Goal: Task Accomplishment & Management: Complete application form

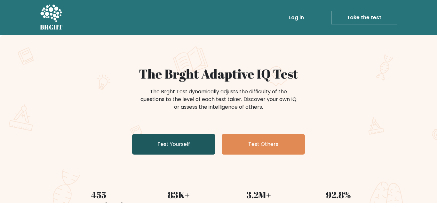
click at [175, 144] on link "Test Yourself" at bounding box center [173, 144] width 83 height 20
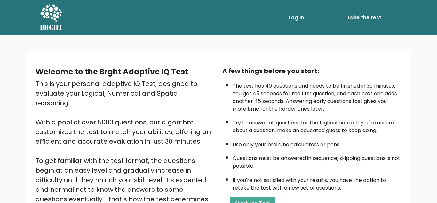
scroll to position [82, 0]
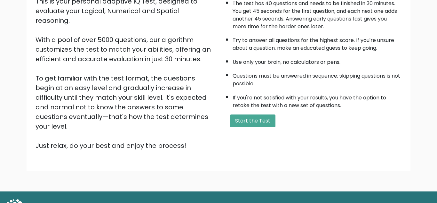
click at [241, 127] on div "A few things before you start: The test has 40 questions and needs to be finish…" at bounding box center [312, 67] width 187 height 166
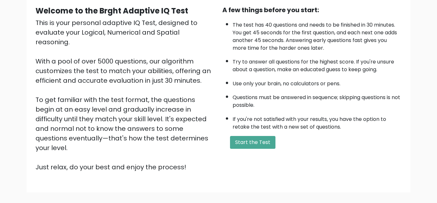
scroll to position [91, 0]
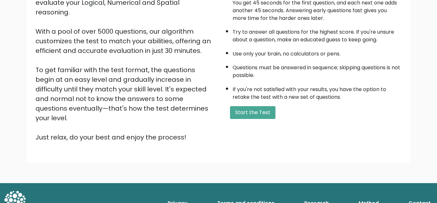
click at [259, 124] on div "Welcome to the Brght Adaptive IQ Test This is your personal adaptive IQ Test, d…" at bounding box center [219, 61] width 374 height 172
click at [257, 114] on button "Start the Test" at bounding box center [252, 112] width 45 height 13
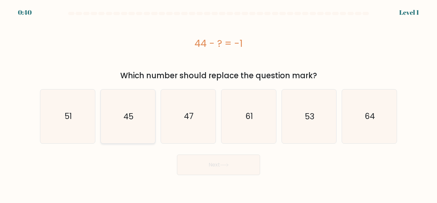
click at [143, 123] on icon "45" at bounding box center [127, 115] width 53 height 53
click at [219, 103] on input "b. 45" at bounding box center [219, 102] width 0 height 2
radio input "true"
click at [200, 171] on button "Next" at bounding box center [218, 164] width 83 height 20
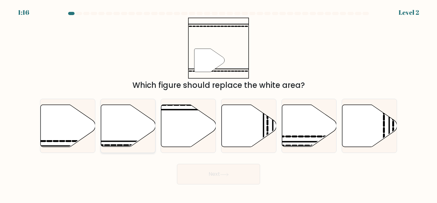
click at [149, 131] on icon at bounding box center [128, 126] width 55 height 42
click at [219, 103] on input "b." at bounding box center [219, 102] width 0 height 2
radio input "true"
click at [210, 176] on button "Next" at bounding box center [218, 174] width 83 height 20
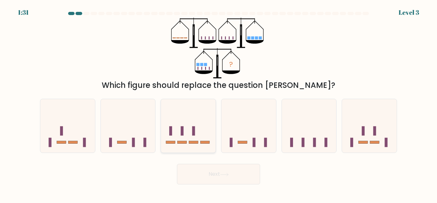
click at [195, 135] on icon at bounding box center [188, 125] width 55 height 45
click at [219, 103] on input "c." at bounding box center [219, 102] width 0 height 2
radio input "true"
click at [203, 147] on icon at bounding box center [188, 125] width 54 height 45
click at [219, 103] on input "c." at bounding box center [219, 102] width 0 height 2
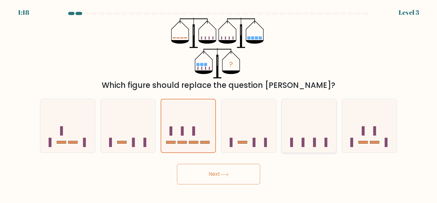
click at [304, 132] on icon at bounding box center [309, 125] width 55 height 45
click at [219, 103] on input "e." at bounding box center [219, 102] width 0 height 2
radio input "true"
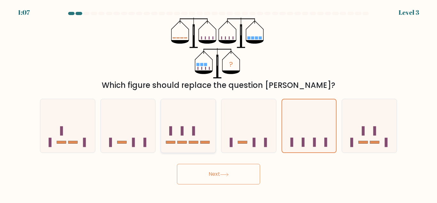
click at [182, 124] on icon at bounding box center [188, 125] width 55 height 45
click at [219, 103] on input "c." at bounding box center [219, 102] width 0 height 2
radio input "true"
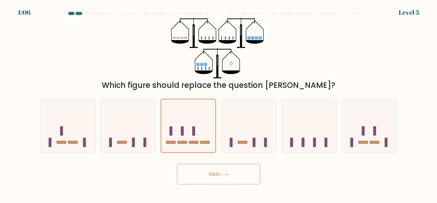
click at [208, 174] on button "Next" at bounding box center [218, 174] width 83 height 20
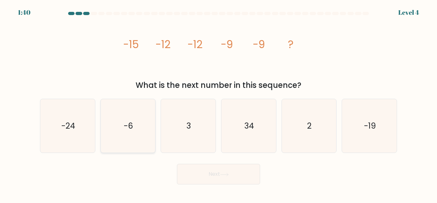
click at [136, 132] on icon "-6" at bounding box center [127, 125] width 53 height 53
click at [219, 103] on input "b. -6" at bounding box center [219, 102] width 0 height 2
radio input "true"
click at [209, 175] on button "Next" at bounding box center [218, 174] width 83 height 20
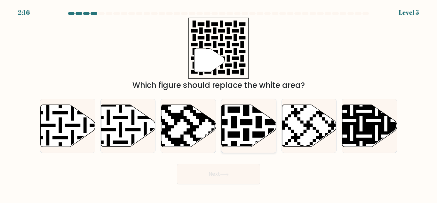
click at [259, 127] on icon at bounding box center [264, 103] width 99 height 99
click at [219, 103] on input "d." at bounding box center [219, 102] width 0 height 2
radio input "true"
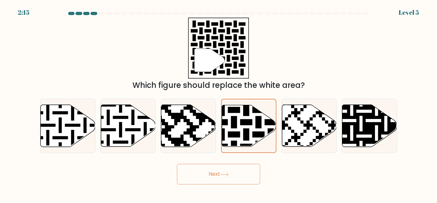
click at [232, 170] on button "Next" at bounding box center [218, 174] width 83 height 20
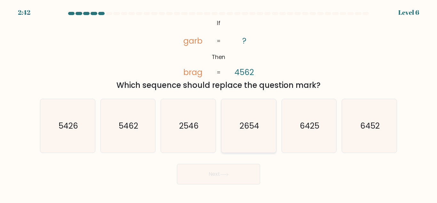
click at [266, 129] on icon "2654" at bounding box center [248, 125] width 53 height 53
click at [219, 103] on input "d. 2654" at bounding box center [219, 102] width 0 height 2
radio input "true"
click at [244, 167] on button "Next" at bounding box center [218, 174] width 83 height 20
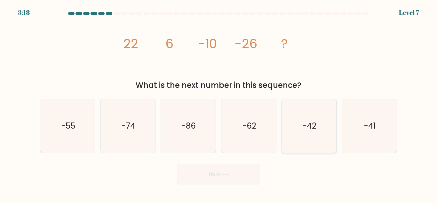
click at [301, 122] on icon "-42" at bounding box center [308, 125] width 53 height 53
click at [219, 103] on input "e. -42" at bounding box center [219, 102] width 0 height 2
radio input "true"
click at [196, 164] on button "Next" at bounding box center [218, 174] width 83 height 20
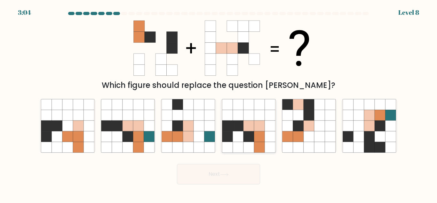
click at [261, 118] on icon at bounding box center [259, 115] width 11 height 11
click at [219, 103] on input "d." at bounding box center [219, 102] width 0 height 2
radio input "true"
click at [222, 183] on button "Next" at bounding box center [218, 174] width 83 height 20
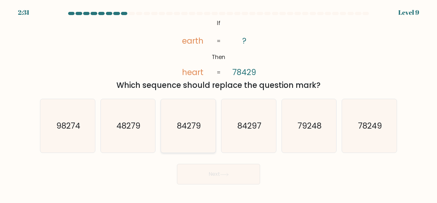
click at [190, 124] on text "84279" at bounding box center [189, 125] width 24 height 11
click at [219, 103] on input "c. 84279" at bounding box center [219, 102] width 0 height 2
radio input "true"
click at [196, 126] on text "84279" at bounding box center [189, 125] width 24 height 11
click at [219, 103] on input "c. 84279" at bounding box center [219, 102] width 0 height 2
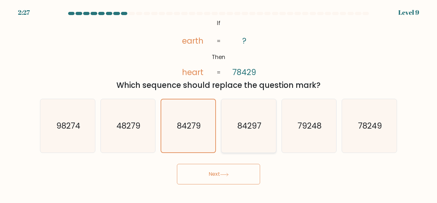
click at [250, 129] on text "84297" at bounding box center [249, 125] width 24 height 11
click at [219, 103] on input "d. 84297" at bounding box center [219, 102] width 0 height 2
radio input "true"
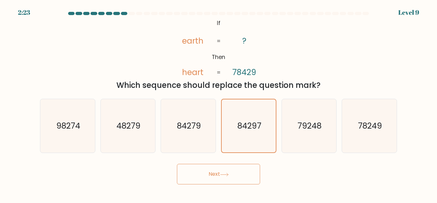
click at [197, 171] on button "Next" at bounding box center [218, 174] width 83 height 20
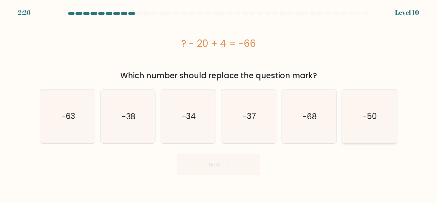
click at [375, 118] on text "-50" at bounding box center [370, 115] width 14 height 11
click at [219, 103] on input "f. -50" at bounding box center [219, 102] width 0 height 2
radio input "true"
click at [215, 163] on button "Next" at bounding box center [218, 164] width 83 height 20
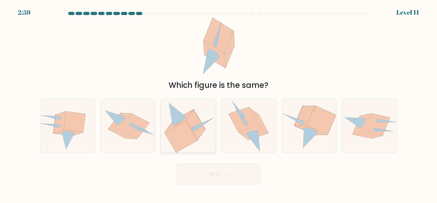
click at [205, 128] on icon at bounding box center [188, 125] width 53 height 53
click at [219, 103] on input "c." at bounding box center [219, 102] width 0 height 2
radio input "true"
click at [205, 135] on icon at bounding box center [188, 125] width 53 height 53
click at [219, 103] on input "c." at bounding box center [219, 102] width 0 height 2
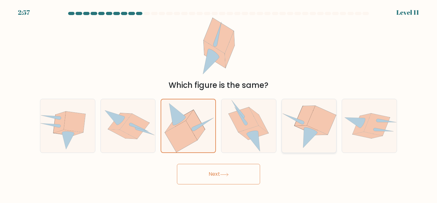
click at [314, 129] on icon at bounding box center [311, 129] width 33 height 9
click at [219, 103] on input "e." at bounding box center [219, 102] width 0 height 2
radio input "true"
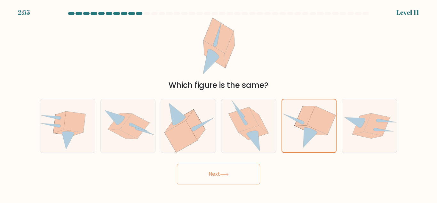
click at [239, 175] on button "Next" at bounding box center [218, 174] width 83 height 20
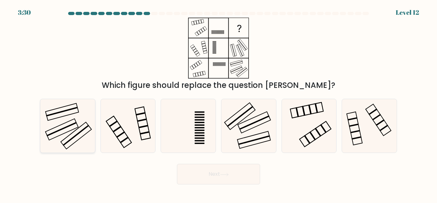
click at [60, 125] on rect at bounding box center [61, 129] width 33 height 21
click at [219, 103] on input "a." at bounding box center [219, 102] width 0 height 2
radio input "true"
click at [262, 116] on icon at bounding box center [248, 125] width 53 height 53
click at [219, 103] on input "d." at bounding box center [219, 102] width 0 height 2
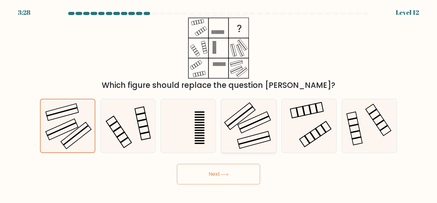
radio input "true"
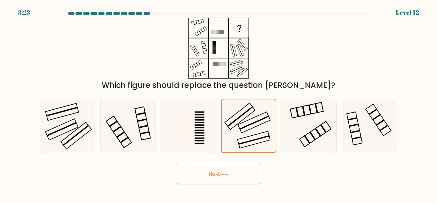
click at [235, 173] on button "Next" at bounding box center [218, 174] width 83 height 20
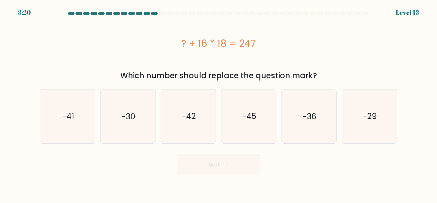
click at [39, 131] on div "a. -41" at bounding box center [67, 116] width 60 height 54
click at [41, 131] on icon "-41" at bounding box center [67, 115] width 53 height 53
click at [219, 103] on input "a. -41" at bounding box center [219, 102] width 0 height 2
radio input "true"
click at [199, 162] on button "Next" at bounding box center [218, 164] width 83 height 20
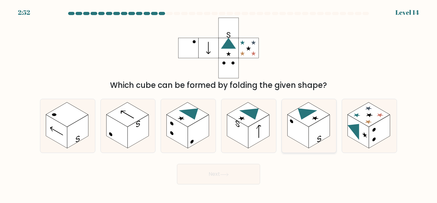
click at [304, 141] on rect at bounding box center [297, 132] width 21 height 34
click at [219, 103] on input "e." at bounding box center [219, 102] width 0 height 2
radio input "true"
click at [390, 143] on icon at bounding box center [369, 125] width 55 height 53
click at [219, 103] on input "f." at bounding box center [219, 102] width 0 height 2
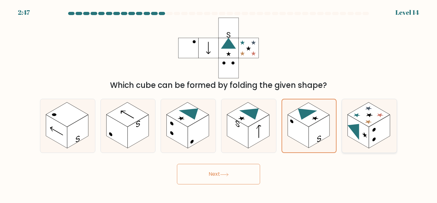
radio input "true"
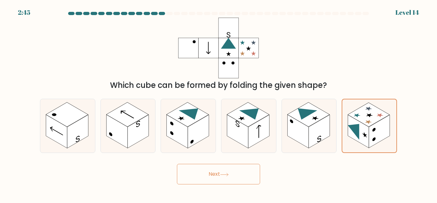
click at [233, 179] on button "Next" at bounding box center [218, 174] width 83 height 20
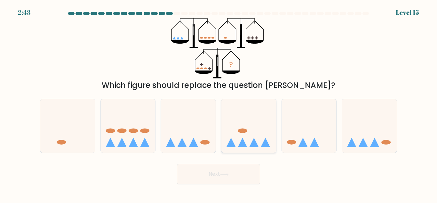
click at [260, 125] on icon at bounding box center [249, 125] width 55 height 45
click at [219, 103] on input "d." at bounding box center [219, 102] width 0 height 2
radio input "true"
click at [222, 177] on button "Next" at bounding box center [218, 174] width 83 height 20
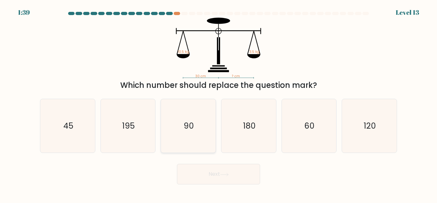
click at [204, 130] on icon "90" at bounding box center [188, 125] width 53 height 53
click at [219, 103] on input "c. 90" at bounding box center [219, 102] width 0 height 2
radio input "true"
click at [220, 173] on button "Next" at bounding box center [218, 174] width 83 height 20
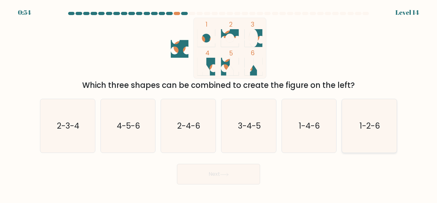
click at [383, 135] on icon "1-2-6" at bounding box center [369, 125] width 53 height 53
click at [219, 103] on input "f. 1-2-6" at bounding box center [219, 102] width 0 height 2
radio input "true"
click at [94, 140] on icon "2-3-4" at bounding box center [67, 125] width 53 height 53
click at [219, 103] on input "a. 2-3-4" at bounding box center [219, 102] width 0 height 2
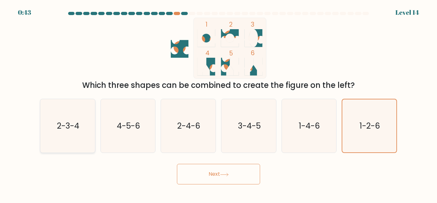
radio input "true"
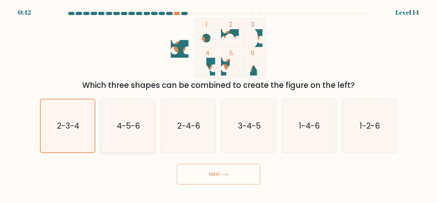
click at [146, 122] on icon "4-5-6" at bounding box center [127, 125] width 53 height 53
click at [219, 103] on input "b. 4-5-6" at bounding box center [219, 102] width 0 height 2
radio input "true"
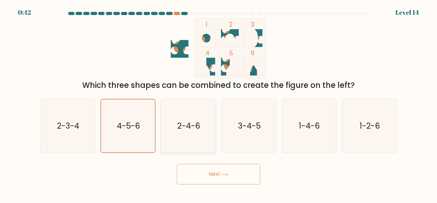
click at [209, 115] on icon "2-4-6" at bounding box center [188, 125] width 53 height 53
click at [219, 103] on input "c. 2-4-6" at bounding box center [219, 102] width 0 height 2
radio input "true"
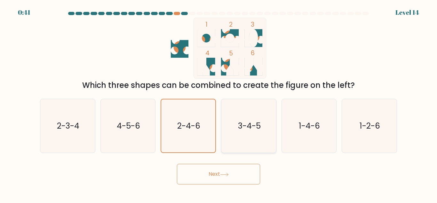
click at [240, 113] on icon "3-4-5" at bounding box center [248, 125] width 53 height 53
click at [219, 103] on input "d. 3-4-5" at bounding box center [219, 102] width 0 height 2
radio input "true"
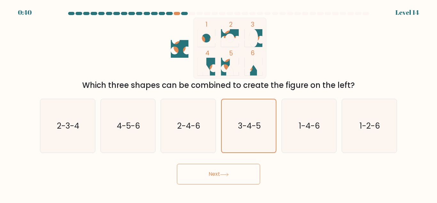
click at [216, 115] on div "c. 2-4-6" at bounding box center [188, 126] width 60 height 54
click at [211, 117] on icon "2-4-6" at bounding box center [188, 125] width 53 height 53
click at [219, 103] on input "c. 2-4-6" at bounding box center [219, 102] width 0 height 2
radio input "true"
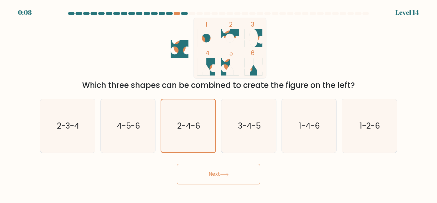
click at [215, 169] on button "Next" at bounding box center [218, 174] width 83 height 20
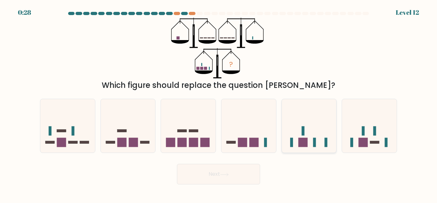
click at [326, 150] on div at bounding box center [309, 126] width 55 height 54
click at [219, 103] on input "e." at bounding box center [219, 102] width 0 height 2
radio input "true"
click at [240, 167] on button "Next" at bounding box center [218, 174] width 83 height 20
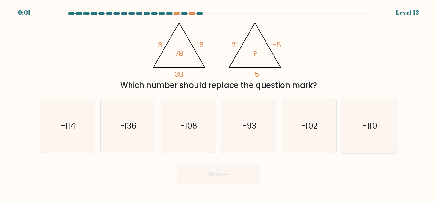
click at [378, 129] on icon "-110" at bounding box center [369, 125] width 53 height 53
click at [219, 103] on input "f. -110" at bounding box center [219, 102] width 0 height 2
radio input "true"
click at [231, 176] on button "Next" at bounding box center [218, 174] width 83 height 20
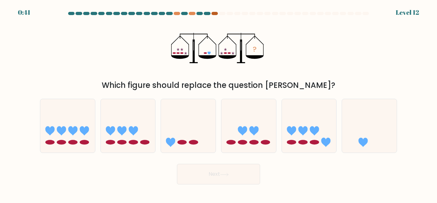
click at [214, 13] on div at bounding box center [215, 13] width 6 height 3
click at [192, 11] on div "0:40 Level 12" at bounding box center [218, 8] width 437 height 17
click at [192, 13] on div at bounding box center [192, 13] width 6 height 3
click at [355, 134] on icon at bounding box center [369, 125] width 55 height 45
click at [219, 103] on input "f." at bounding box center [219, 102] width 0 height 2
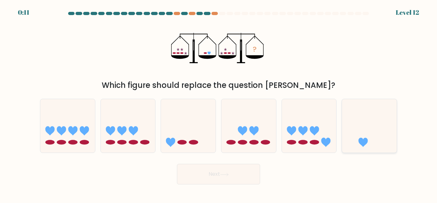
radio input "true"
click at [207, 175] on button "Next" at bounding box center [218, 174] width 83 height 20
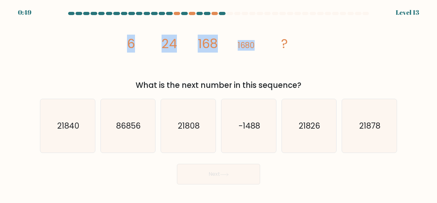
drag, startPoint x: 128, startPoint y: 40, endPoint x: 278, endPoint y: 49, distance: 151.1
click at [278, 49] on icon "image/svg+xml 6 24 168 1680 ?" at bounding box center [219, 48] width 192 height 61
click at [283, 63] on icon "image/svg+xml 6 24 168 1680 ?" at bounding box center [219, 48] width 192 height 61
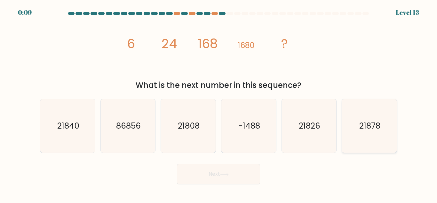
click at [354, 123] on icon "21878" at bounding box center [369, 125] width 53 height 53
click at [219, 103] on input "f. 21878" at bounding box center [219, 102] width 0 height 2
radio input "true"
click at [250, 168] on button "Next" at bounding box center [218, 174] width 83 height 20
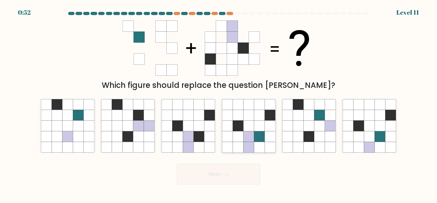
click at [265, 136] on icon at bounding box center [259, 136] width 11 height 11
click at [219, 103] on input "d." at bounding box center [219, 102] width 0 height 2
radio input "true"
click at [231, 197] on body "0:52 Level 11" at bounding box center [218, 101] width 437 height 203
click at [224, 175] on icon at bounding box center [224, 175] width 9 height 4
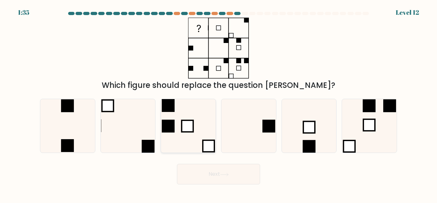
click at [204, 145] on rect at bounding box center [209, 146] width 12 height 12
click at [219, 103] on input "c." at bounding box center [219, 102] width 0 height 2
radio input "true"
click at [213, 168] on button "Next" at bounding box center [218, 174] width 83 height 20
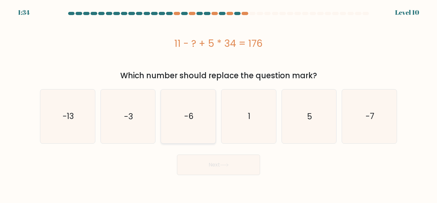
click at [197, 137] on icon "-6" at bounding box center [188, 115] width 53 height 53
click at [219, 103] on input "c. -6" at bounding box center [219, 102] width 0 height 2
radio input "true"
click at [197, 137] on icon "-6" at bounding box center [188, 116] width 53 height 53
click at [219, 103] on input "c. -6" at bounding box center [219, 102] width 0 height 2
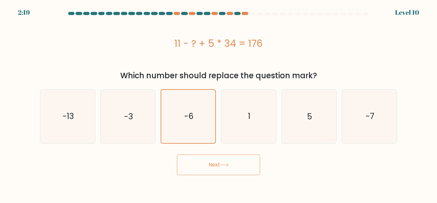
click at [202, 168] on button "Next" at bounding box center [218, 164] width 83 height 20
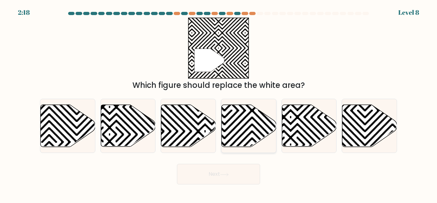
click at [237, 122] on icon at bounding box center [249, 126] width 55 height 42
click at [219, 103] on input "d." at bounding box center [219, 102] width 0 height 2
radio input "true"
click at [205, 194] on body "3:02 Level 8" at bounding box center [218, 101] width 437 height 203
click at [322, 119] on icon at bounding box center [291, 144] width 110 height 110
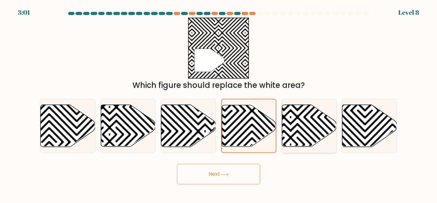
click at [219, 103] on input "e." at bounding box center [219, 102] width 0 height 2
radio input "true"
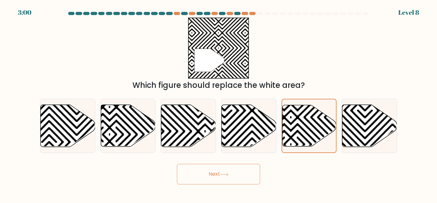
click at [219, 176] on button "Next" at bounding box center [218, 174] width 83 height 20
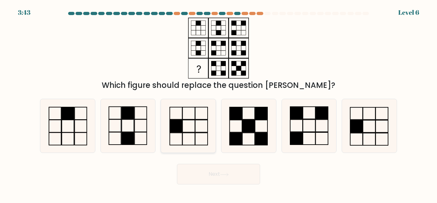
click at [202, 145] on icon at bounding box center [188, 125] width 53 height 53
click at [219, 103] on input "c." at bounding box center [219, 102] width 0 height 2
radio input "true"
click at [207, 164] on button "Next" at bounding box center [218, 174] width 83 height 20
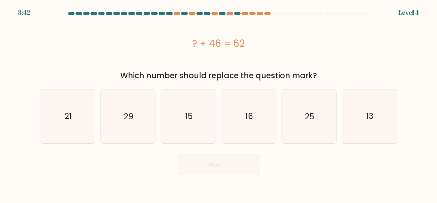
click at [205, 148] on form "a." at bounding box center [218, 93] width 437 height 163
click at [200, 137] on icon "15" at bounding box center [188, 115] width 53 height 53
click at [219, 103] on input "c. 15" at bounding box center [219, 102] width 0 height 2
radio input "true"
click at [203, 157] on button "Next" at bounding box center [218, 164] width 83 height 20
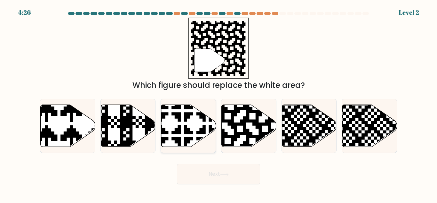
click at [193, 125] on icon at bounding box center [188, 126] width 55 height 42
click at [219, 103] on input "c." at bounding box center [219, 102] width 0 height 2
radio input "true"
click at [200, 167] on button "Next" at bounding box center [218, 174] width 83 height 20
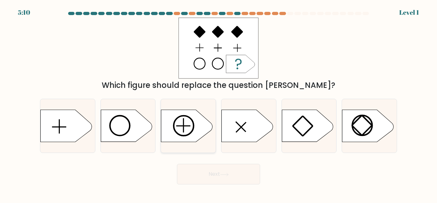
click at [185, 133] on icon at bounding box center [186, 126] width 51 height 32
click at [219, 103] on input "c." at bounding box center [219, 102] width 0 height 2
radio input "true"
click at [210, 166] on button "Next" at bounding box center [218, 174] width 83 height 20
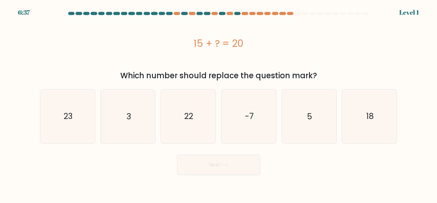
click at [213, 155] on button "Next" at bounding box center [218, 164] width 83 height 20
click at [230, 125] on icon "-7" at bounding box center [248, 115] width 53 height 53
click at [219, 103] on input "d. -7" at bounding box center [219, 102] width 0 height 2
radio input "true"
click at [214, 158] on button "Next" at bounding box center [218, 164] width 83 height 20
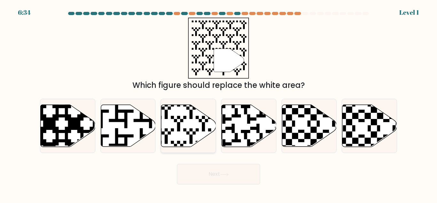
click at [195, 126] on icon at bounding box center [188, 126] width 55 height 42
click at [219, 103] on input "c." at bounding box center [219, 102] width 0 height 2
radio input "true"
click at [205, 170] on button "Next" at bounding box center [218, 174] width 83 height 20
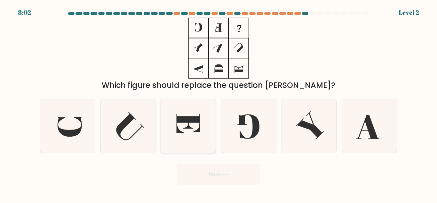
click at [189, 142] on icon at bounding box center [188, 125] width 53 height 53
click at [219, 103] on input "c." at bounding box center [219, 102] width 0 height 2
radio input "true"
click at [200, 168] on button "Next" at bounding box center [218, 174] width 83 height 20
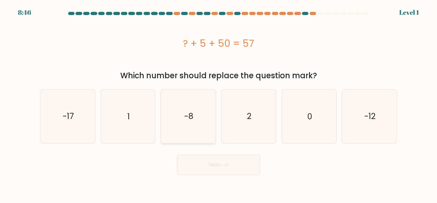
click at [191, 143] on icon "-8" at bounding box center [188, 115] width 53 height 53
click at [219, 103] on input "c. -8" at bounding box center [219, 102] width 0 height 2
radio input "true"
click at [197, 174] on button "Next" at bounding box center [218, 164] width 83 height 20
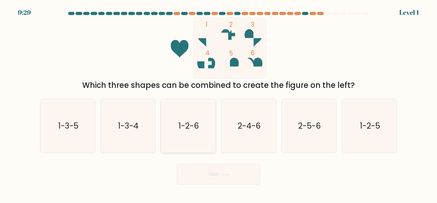
click at [188, 142] on icon "1-2-6" at bounding box center [188, 125] width 53 height 53
click at [219, 103] on input "c. 1-2-6" at bounding box center [219, 102] width 0 height 2
radio input "true"
click at [199, 172] on button "Next" at bounding box center [218, 174] width 83 height 20
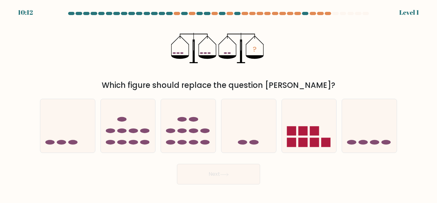
click at [217, 121] on div "c." at bounding box center [188, 126] width 60 height 54
click at [223, 118] on icon at bounding box center [249, 125] width 55 height 45
click at [219, 103] on input "d." at bounding box center [219, 102] width 0 height 2
radio input "true"
click at [231, 165] on button "Next" at bounding box center [218, 174] width 83 height 20
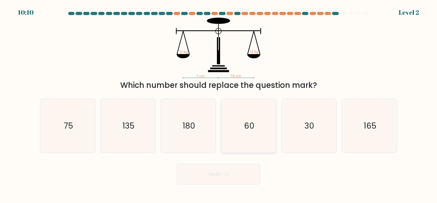
click at [237, 128] on icon "60" at bounding box center [248, 125] width 53 height 53
click at [219, 103] on input "d. 60" at bounding box center [219, 102] width 0 height 2
radio input "true"
click at [239, 168] on button "Next" at bounding box center [218, 174] width 83 height 20
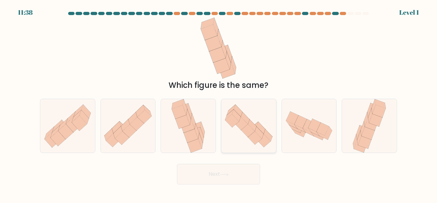
click at [237, 130] on icon at bounding box center [249, 125] width 55 height 47
click at [219, 103] on input "d." at bounding box center [219, 102] width 0 height 2
radio input "true"
click at [240, 167] on button "Next" at bounding box center [218, 174] width 83 height 20
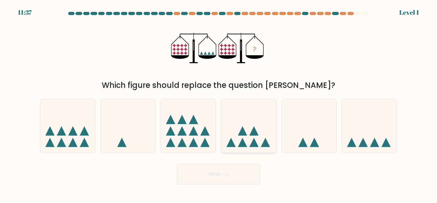
click at [236, 128] on icon at bounding box center [249, 125] width 55 height 45
click at [219, 103] on input "d." at bounding box center [219, 102] width 0 height 2
radio input "true"
click at [232, 174] on button "Next" at bounding box center [218, 174] width 83 height 20
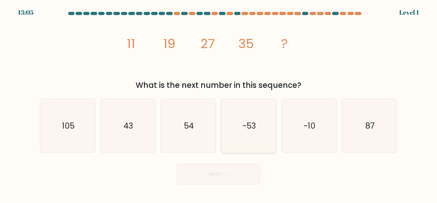
click at [234, 151] on icon "-53" at bounding box center [248, 125] width 53 height 53
click at [219, 103] on input "d. -53" at bounding box center [219, 102] width 0 height 2
radio input "true"
click at [229, 174] on icon at bounding box center [224, 175] width 9 height 4
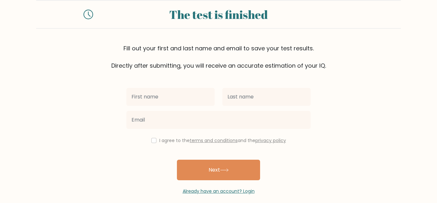
scroll to position [22, 0]
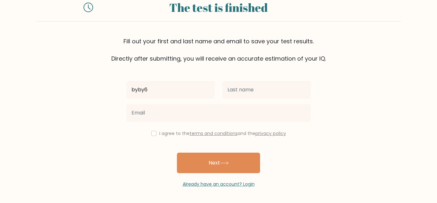
type input "byby6"
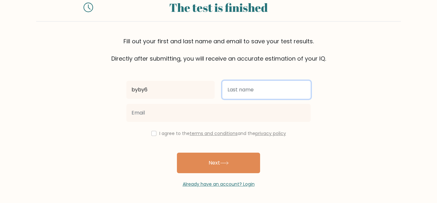
click at [232, 89] on input "text" at bounding box center [266, 90] width 88 height 18
type input "gt5g5tt"
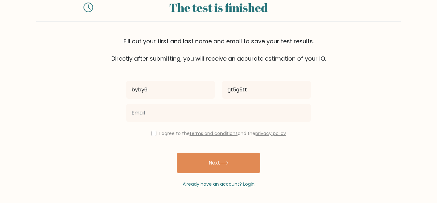
click at [171, 123] on div at bounding box center [219, 112] width 192 height 23
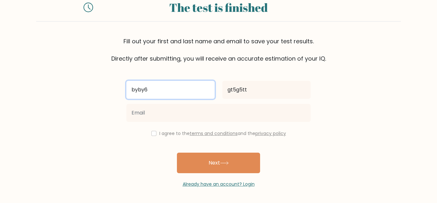
click at [166, 93] on input "byby6" at bounding box center [170, 90] width 88 height 18
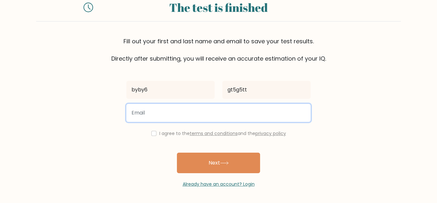
click at [167, 108] on input "email" at bounding box center [218, 113] width 184 height 18
type input "snelgrove.sh@sewellpark.org"
click at [177, 152] on button "Next" at bounding box center [218, 162] width 83 height 20
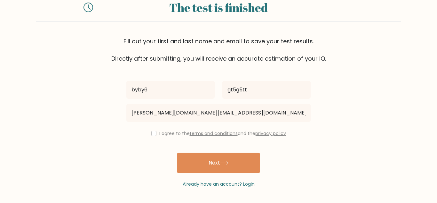
click at [155, 134] on div "I agree to the terms and conditions and the privacy policy" at bounding box center [219, 133] width 192 height 8
click at [154, 134] on input "checkbox" at bounding box center [153, 133] width 5 height 5
checkbox input "true"
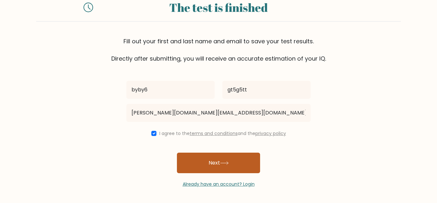
click at [182, 157] on button "Next" at bounding box center [218, 162] width 83 height 20
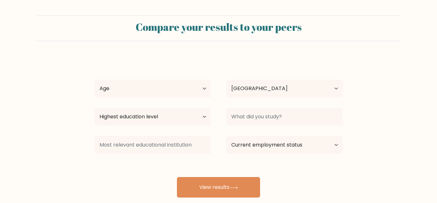
select select "GB"
click at [163, 92] on select "Age Under 18 years old 18-24 years old 25-34 years old 35-44 years old 45-54 ye…" at bounding box center [152, 88] width 117 height 18
select select "min_18"
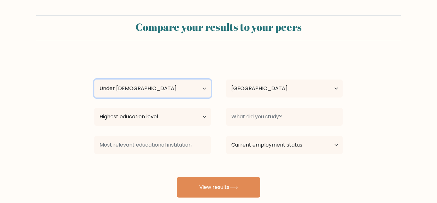
click at [94, 79] on select "Age Under 18 years old 18-24 years old 25-34 years old 35-44 years old 45-54 ye…" at bounding box center [152, 88] width 117 height 18
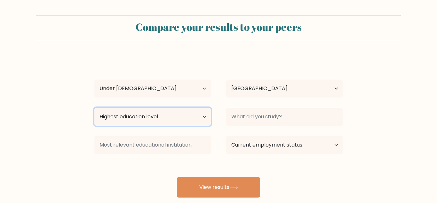
click at [189, 112] on select "Highest education level No schooling Primary Lower Secondary Upper Secondary Oc…" at bounding box center [152, 117] width 117 height 18
select select "no_schooling"
click at [94, 108] on select "Highest education level No schooling Primary Lower Secondary Upper Secondary Oc…" at bounding box center [152, 117] width 117 height 18
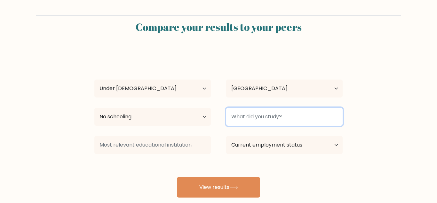
click at [258, 123] on input at bounding box center [284, 117] width 117 height 18
type input "a"
type input "hfvrvgr"
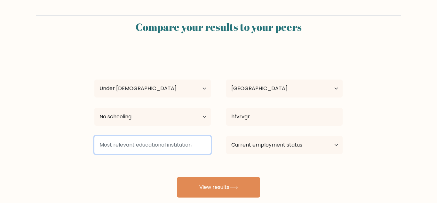
click at [176, 138] on input at bounding box center [152, 145] width 117 height 18
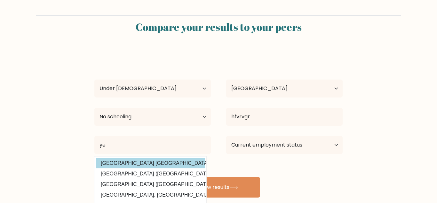
click at [135, 165] on option "Lebanese International University Yemen (Yemen)" at bounding box center [150, 163] width 109 height 10
type input "Lebanese International University Yemen"
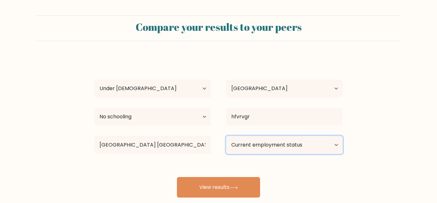
click at [263, 146] on select "Current employment status Employed Student Retired Other / prefer not to answer" at bounding box center [284, 145] width 117 height 18
select select "student"
click at [226, 136] on select "Current employment status Employed Student Retired Other / prefer not to answer" at bounding box center [284, 145] width 117 height 18
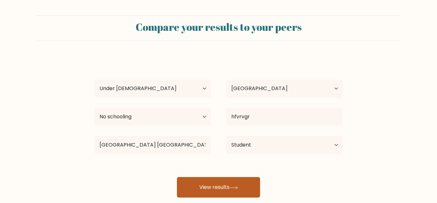
click at [241, 179] on button "View results" at bounding box center [218, 187] width 83 height 20
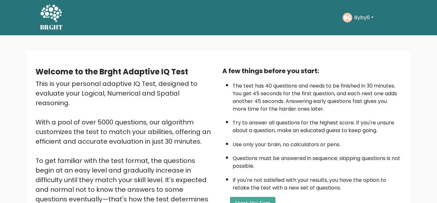
click at [354, 28] on div "BRGHT BRGHT BG Byby6 Dashboard Profile Settings Logout Dashboard Profile Settin…" at bounding box center [218, 18] width 365 height 30
click at [350, 17] on text "BG" at bounding box center [347, 17] width 7 height 7
click at [355, 18] on button "Byby6" at bounding box center [363, 17] width 23 height 8
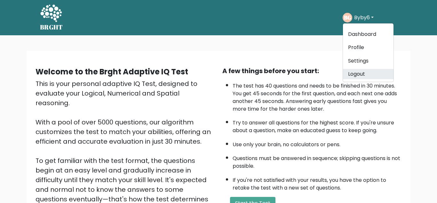
click at [355, 77] on link "Logout" at bounding box center [368, 74] width 51 height 10
